Goal: Information Seeking & Learning: Find specific fact

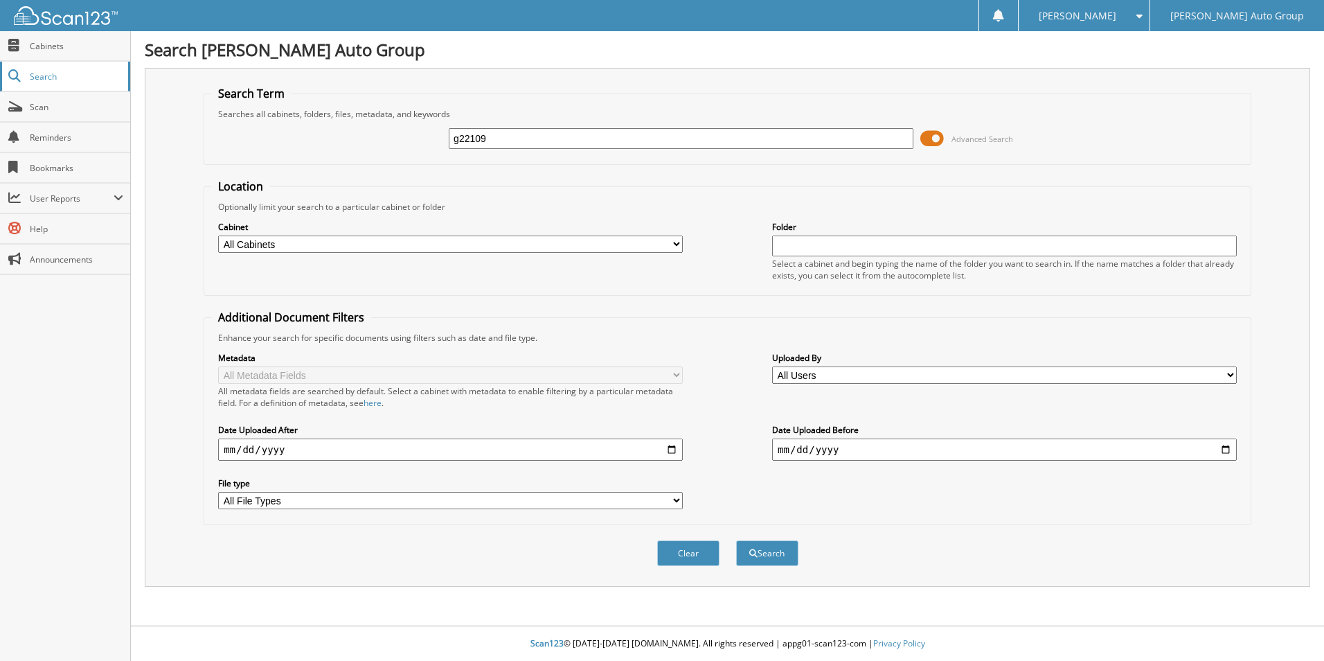
type input "g22109"
click at [736, 540] on button "Search" at bounding box center [767, 553] width 62 height 26
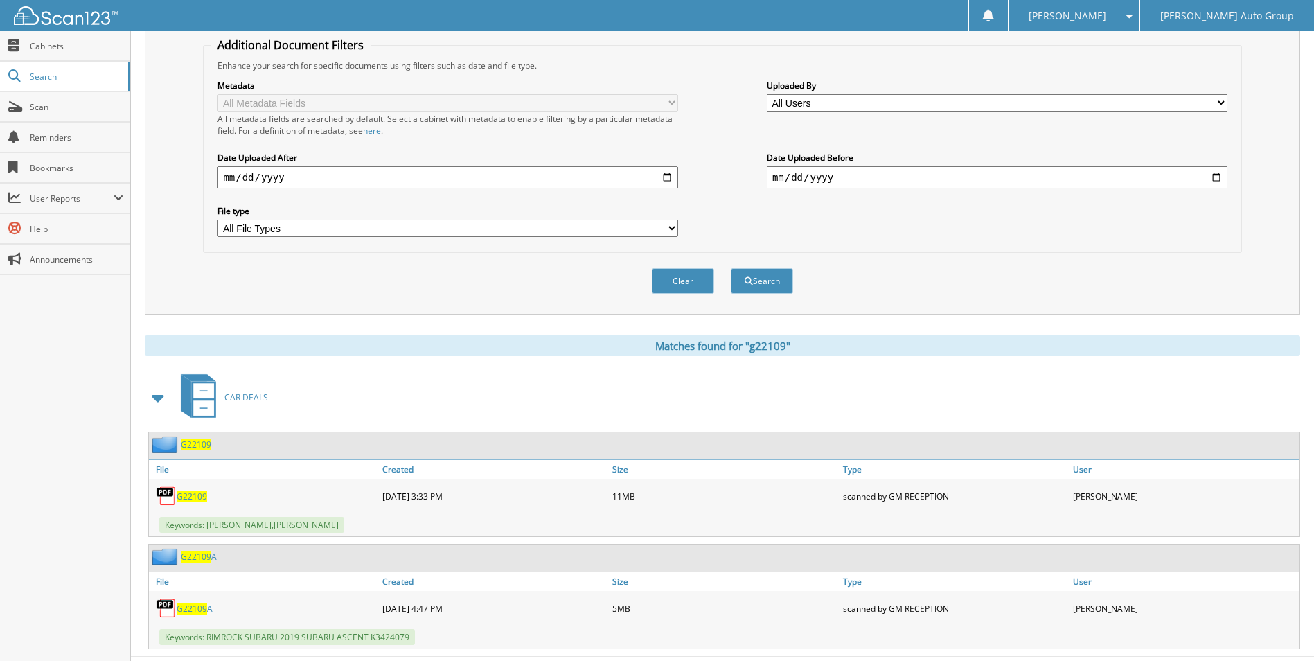
scroll to position [277, 0]
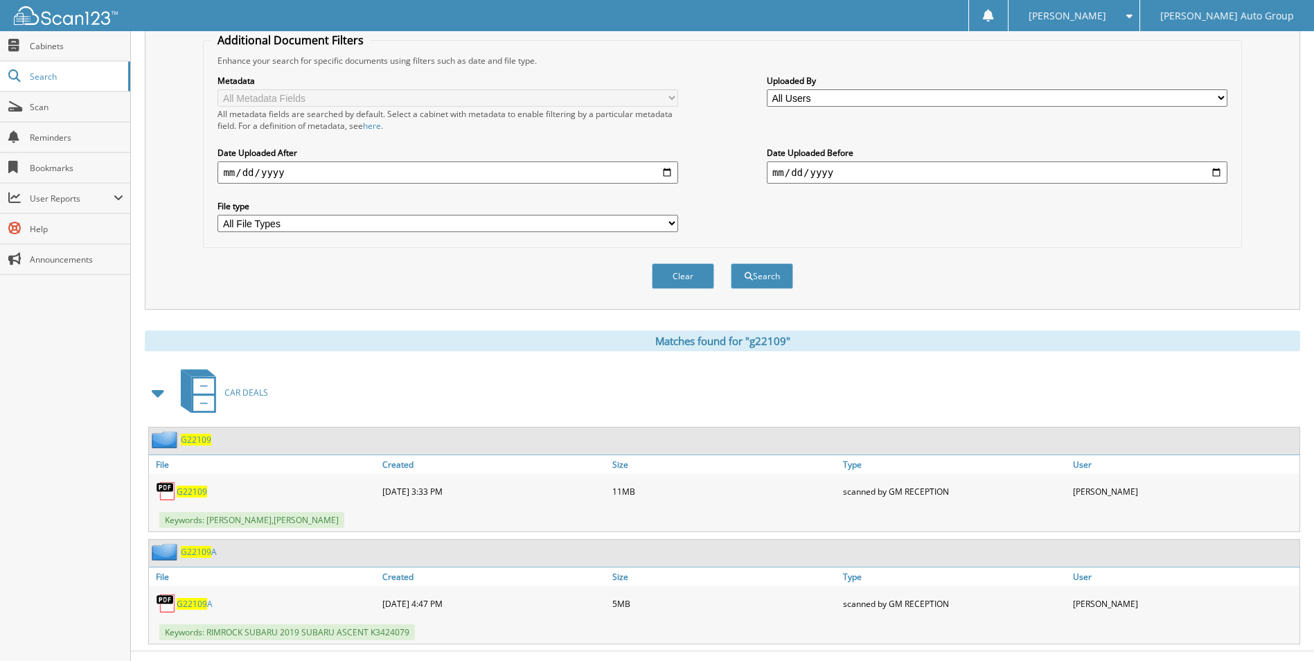
click at [178, 493] on span "G22109" at bounding box center [192, 491] width 30 height 12
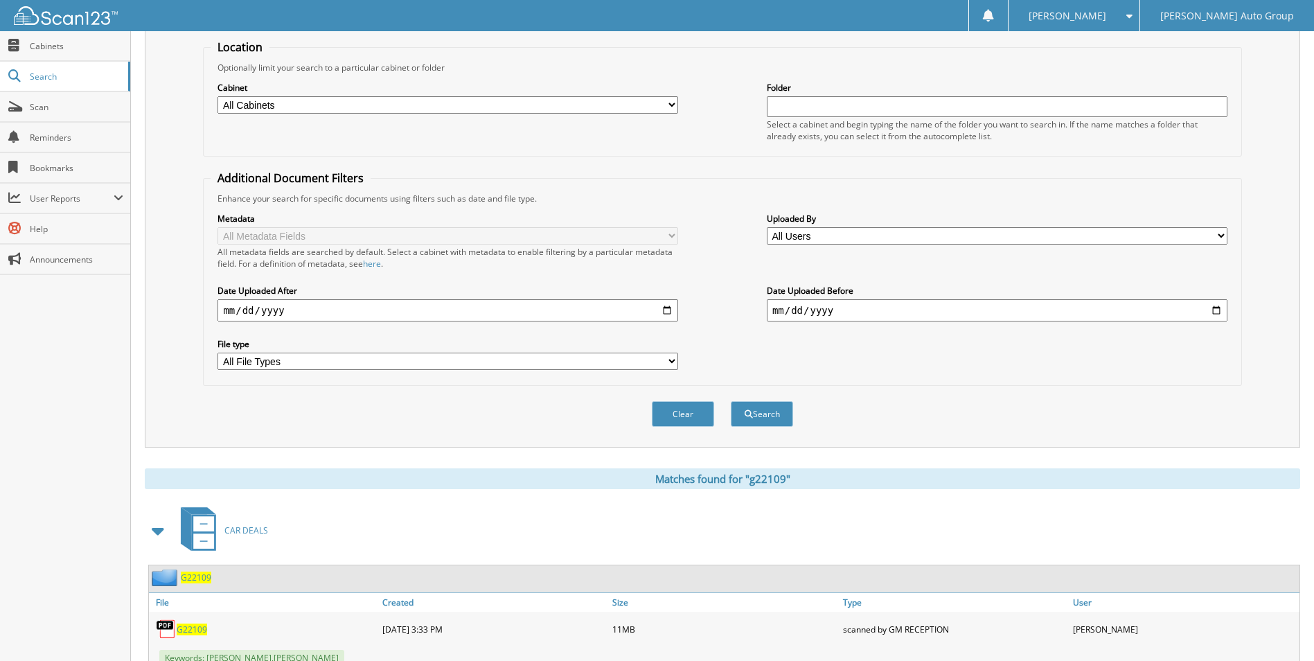
scroll to position [0, 0]
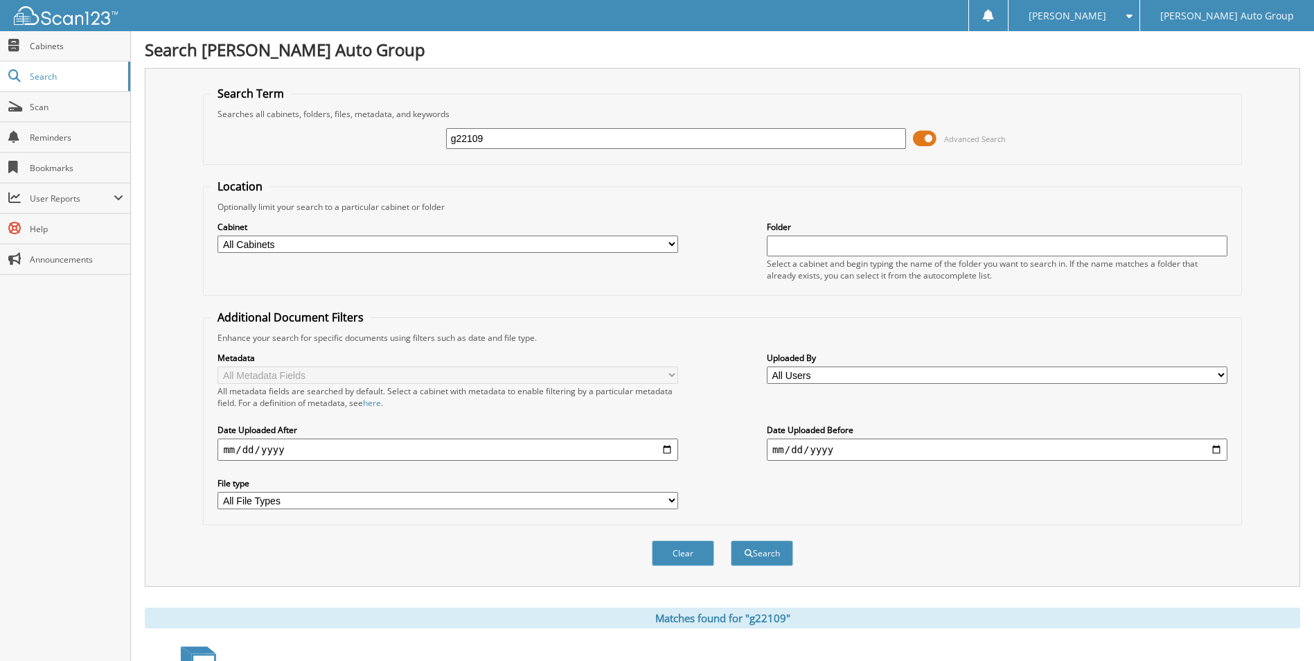
click at [1132, 24] on div "[PERSON_NAME]" at bounding box center [1073, 15] width 117 height 31
click at [1139, 71] on link "Logout" at bounding box center [1073, 67] width 131 height 24
